Goal: Transaction & Acquisition: Download file/media

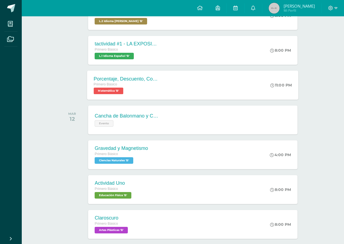
scroll to position [155, 0]
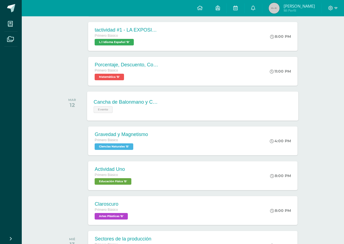
click at [188, 107] on div "Cancha de Balonmano y Contenido Evento Cancha de Balonmano y Contenido Evento C…" at bounding box center [192, 105] width 211 height 29
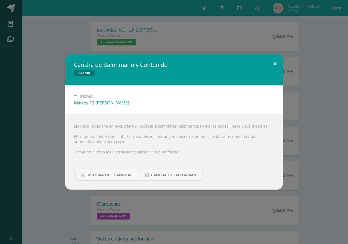
click at [273, 61] on button at bounding box center [275, 63] width 16 height 18
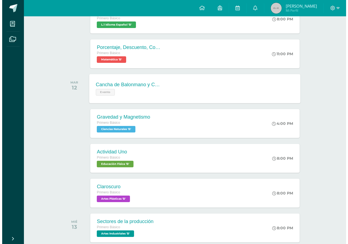
scroll to position [182, 0]
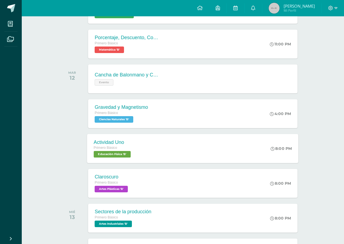
click at [127, 151] on span "Educación Física 'B'" at bounding box center [112, 154] width 37 height 7
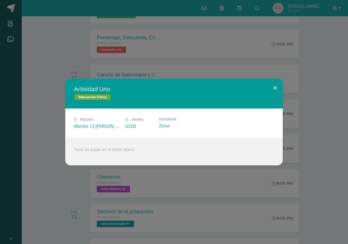
click at [274, 92] on button at bounding box center [275, 88] width 16 height 18
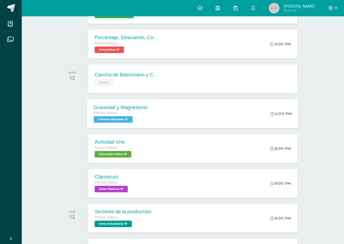
click at [185, 123] on div "Gravedad y Magnetismo Primero Básico Ciencias Naturales 'B' 4:00 PM Gravedad y …" at bounding box center [192, 113] width 211 height 29
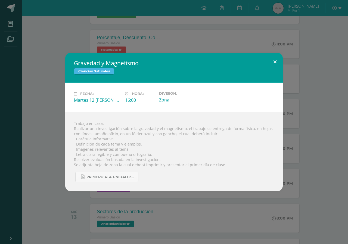
click at [280, 55] on button at bounding box center [275, 62] width 16 height 18
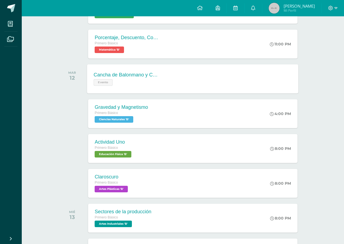
click at [194, 85] on div "Cancha de Balonmano y Contenido Evento Cancha de Balonmano y Contenido Evento F…" at bounding box center [192, 78] width 211 height 29
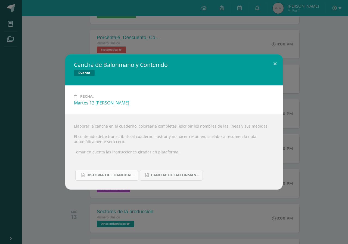
click at [123, 178] on link "Historia del handball.docx" at bounding box center [106, 175] width 63 height 11
click at [177, 170] on link "Cancha de Balonmano.docx" at bounding box center [171, 175] width 63 height 11
click at [270, 61] on button at bounding box center [275, 63] width 16 height 18
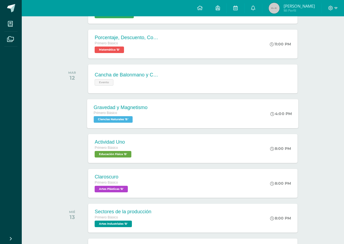
click at [155, 120] on div "Gravedad y Magnetismo Primero Básico Ciencias Naturales 'B' 4:00 PM Gravedad y …" at bounding box center [192, 113] width 211 height 29
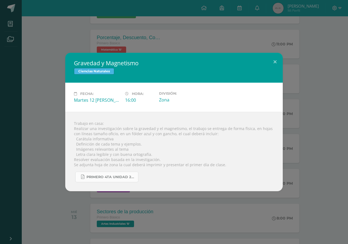
click at [121, 175] on span "primero 4ta unidad 2025.pdf" at bounding box center [110, 177] width 49 height 4
